Goal: Information Seeking & Learning: Find specific fact

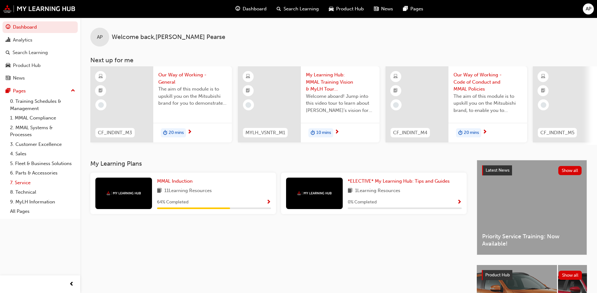
click at [26, 182] on link "7. Service" at bounding box center [43, 183] width 70 height 10
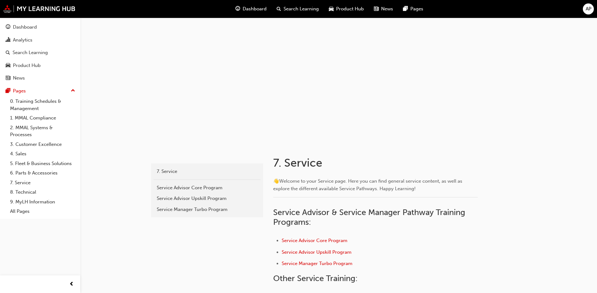
click at [307, 8] on span "Search Learning" at bounding box center [300, 8] width 35 height 7
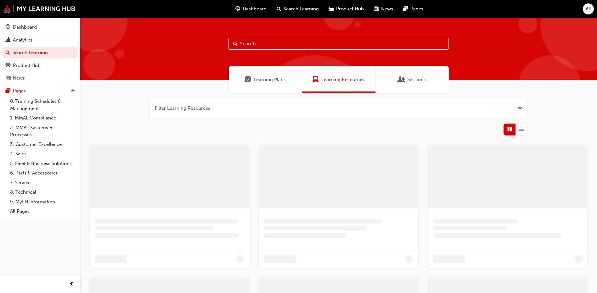
click at [266, 42] on input "text" at bounding box center [338, 44] width 220 height 12
type input "warranty"
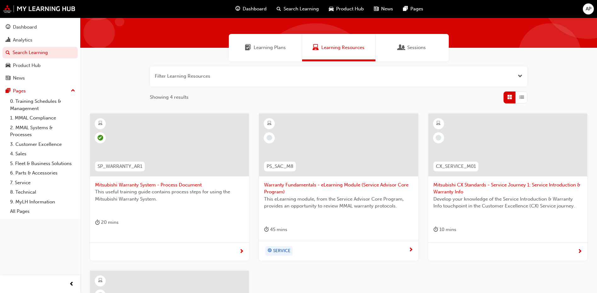
scroll to position [31, 0]
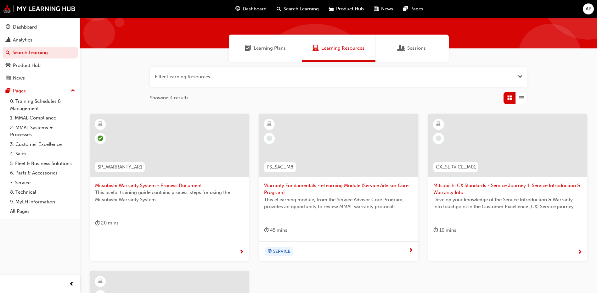
click at [183, 187] on span "Mitsubishi Warranty System - Process Document" at bounding box center [169, 185] width 149 height 7
